Goal: Information Seeking & Learning: Learn about a topic

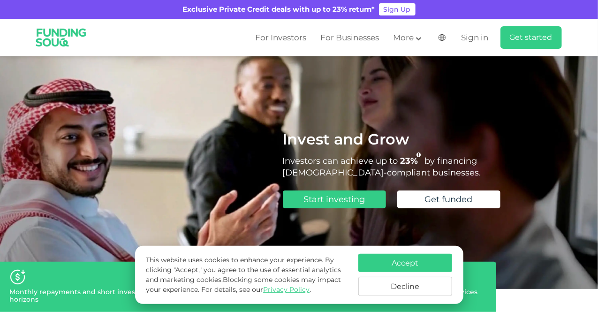
click at [442, 40] on img at bounding box center [442, 37] width 7 height 7
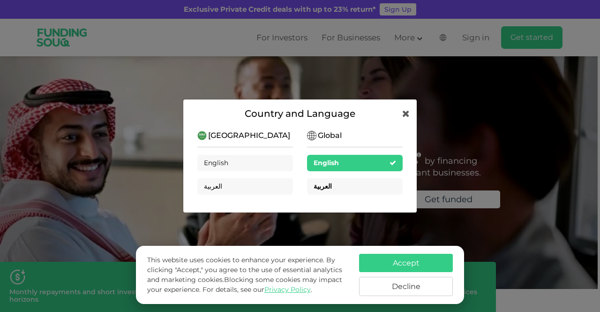
click at [337, 183] on div "العربية" at bounding box center [355, 186] width 96 height 16
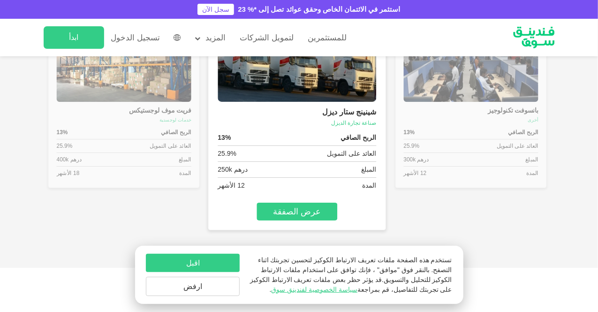
scroll to position [1220, 0]
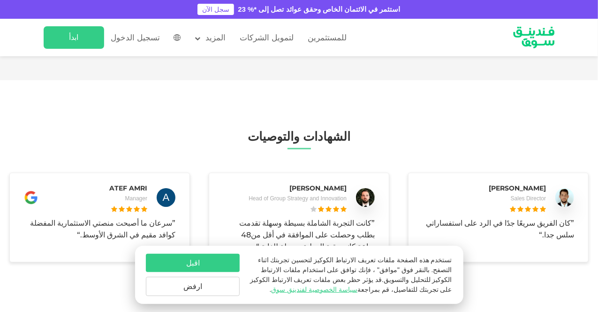
type tc-range-slider "4"
type tc-range-slider "10000"
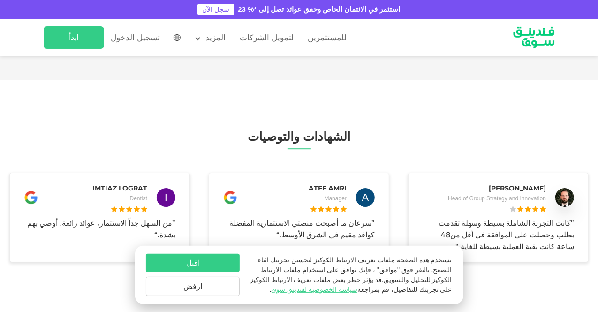
type tc-range-slider "10000"
drag, startPoint x: 525, startPoint y: 129, endPoint x: 542, endPoint y: 130, distance: 17.4
type tc-range-slider "10000"
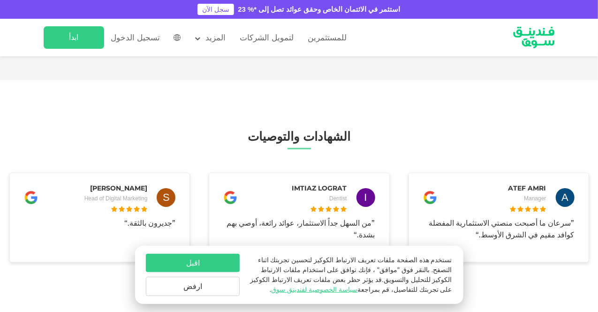
type tc-range-slider "10000"
click at [200, 285] on button "ارفض" at bounding box center [193, 286] width 94 height 19
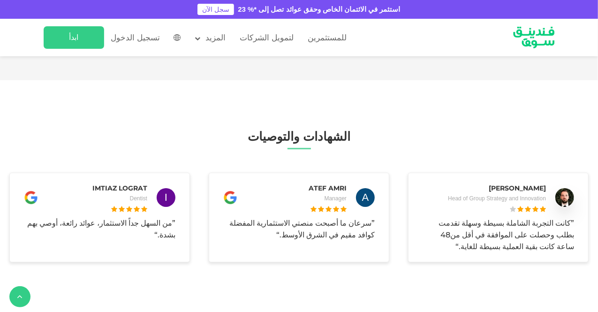
drag, startPoint x: 262, startPoint y: 128, endPoint x: 245, endPoint y: 130, distance: 17.0
type tc-range-slider "1"
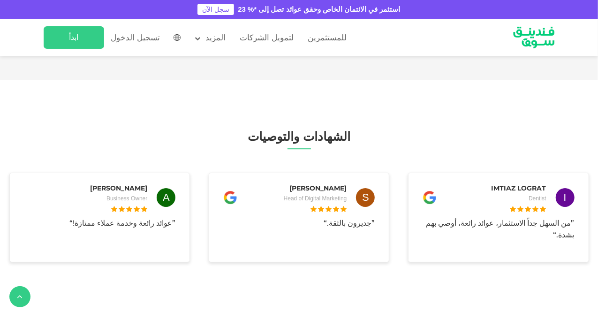
type tc-range-slider "1000000"
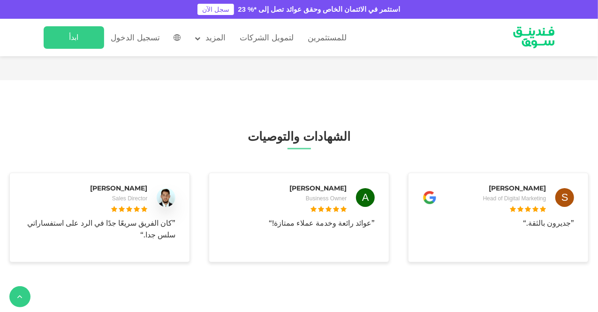
drag, startPoint x: 539, startPoint y: 127, endPoint x: 380, endPoint y: 125, distance: 158.6
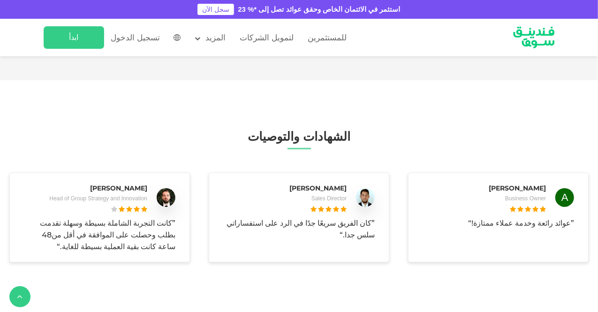
drag, startPoint x: 367, startPoint y: 125, endPoint x: 196, endPoint y: 134, distance: 171.0
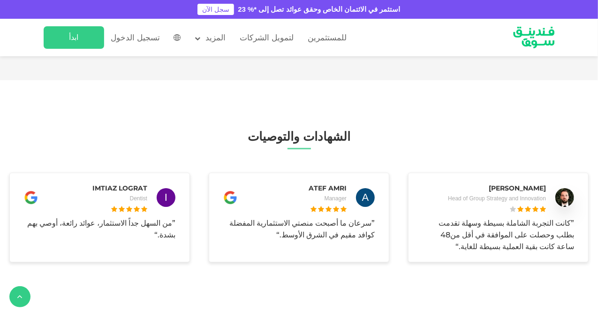
type tc-range-slider "5"
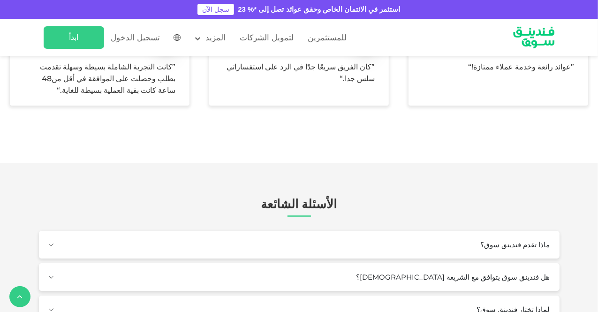
scroll to position [1413, 0]
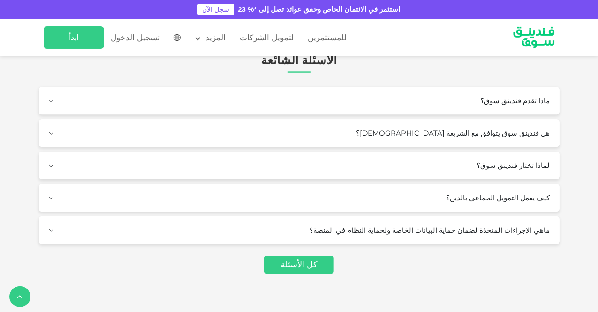
scroll to position [1428, 0]
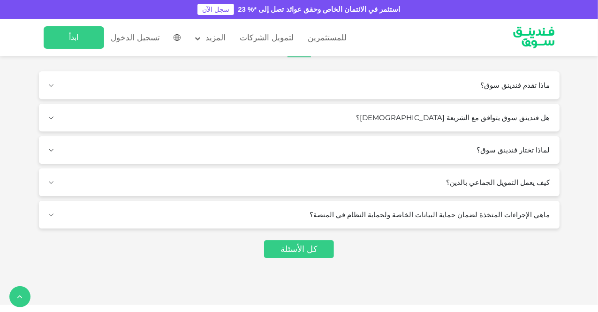
type tc-range-slider "4"
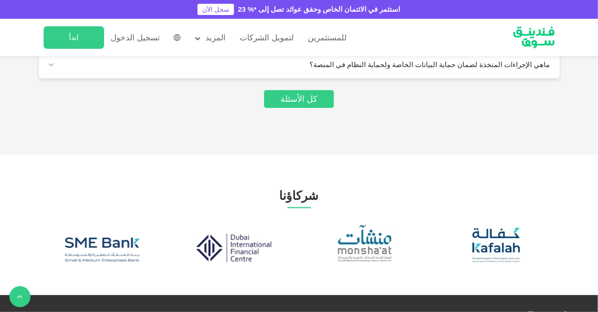
scroll to position [1578, 0]
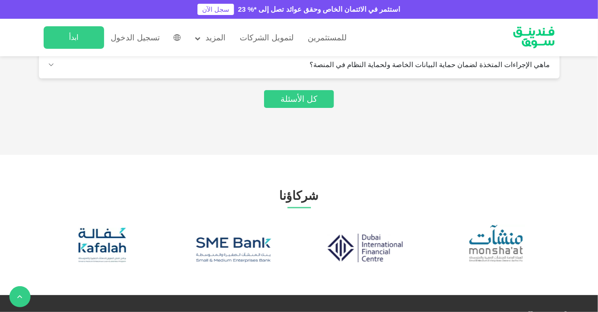
drag, startPoint x: 160, startPoint y: 152, endPoint x: 324, endPoint y: 165, distance: 165.2
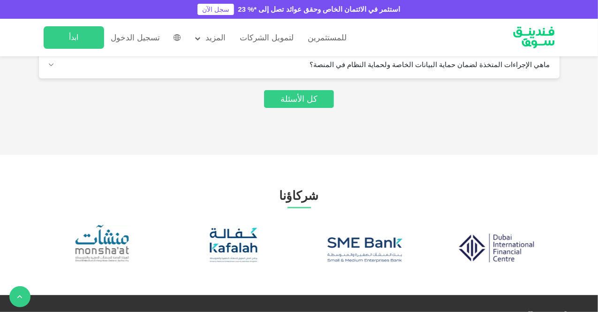
drag, startPoint x: 165, startPoint y: 157, endPoint x: 365, endPoint y: 138, distance: 200.2
drag, startPoint x: 441, startPoint y: 144, endPoint x: 337, endPoint y: 159, distance: 105.6
